Goal: Task Accomplishment & Management: Manage account settings

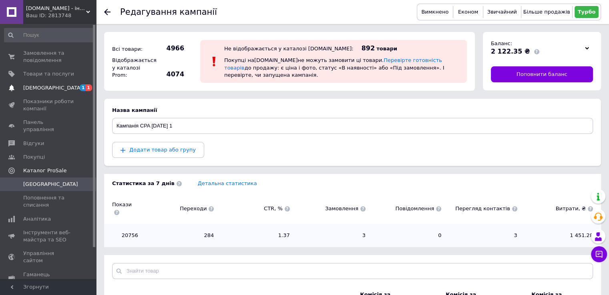
click at [59, 86] on span "[DEMOGRAPHIC_DATA]" at bounding box center [48, 87] width 51 height 7
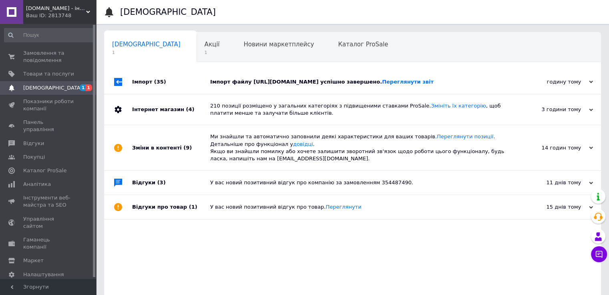
click at [172, 82] on div "Імпорт (35)" at bounding box center [171, 82] width 78 height 24
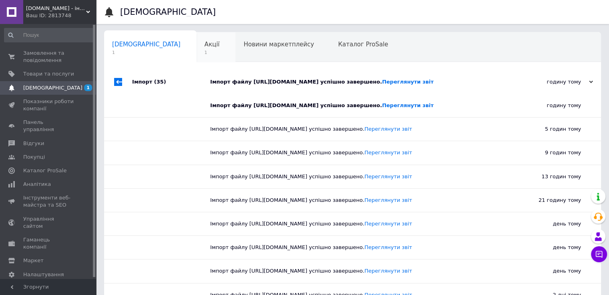
click at [205, 46] on span "Акції" at bounding box center [212, 44] width 15 height 7
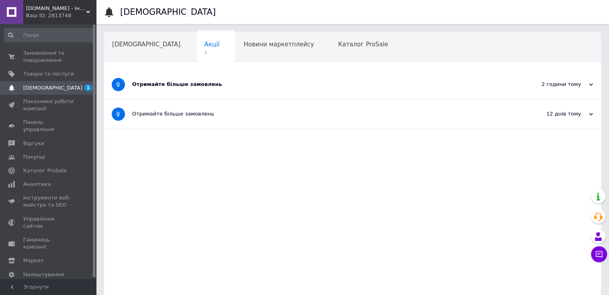
click at [128, 80] on div at bounding box center [118, 84] width 28 height 29
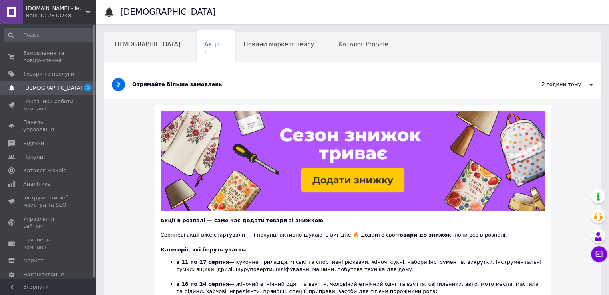
scroll to position [40, 0]
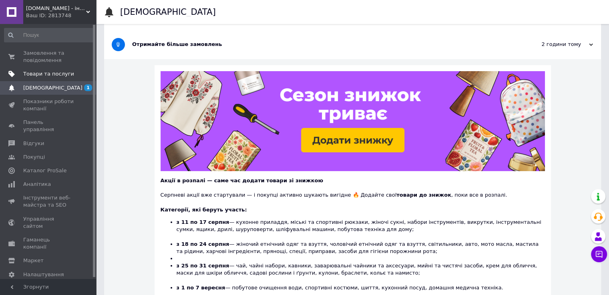
click at [40, 71] on span "Товари та послуги" at bounding box center [48, 73] width 51 height 7
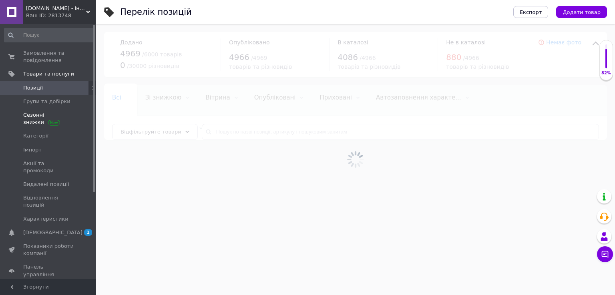
click at [44, 119] on span "Сезонні знижки" at bounding box center [48, 119] width 51 height 14
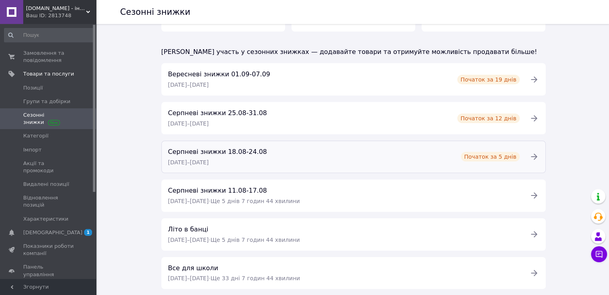
scroll to position [80, 0]
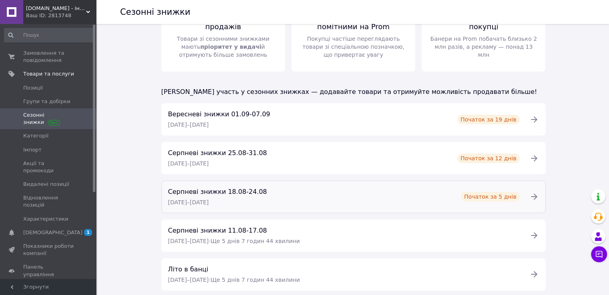
click at [512, 195] on span "Початок за 5 днів" at bounding box center [490, 197] width 52 height 8
